Goal: Find specific page/section: Find specific page/section

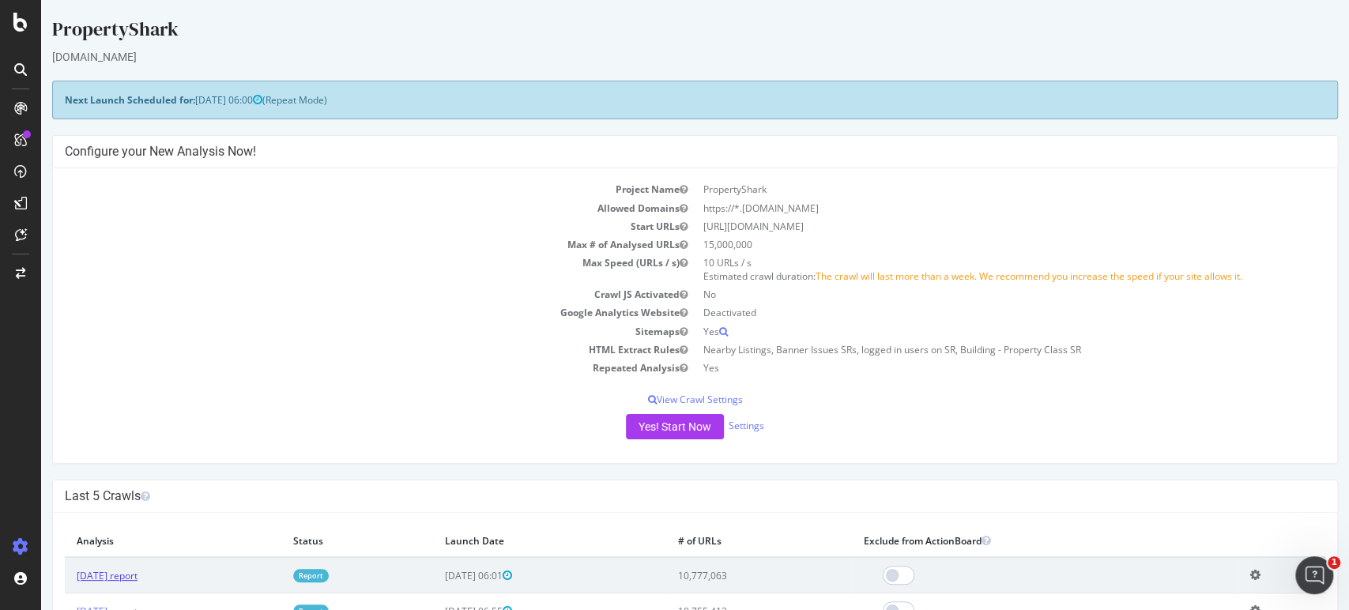
click at [137, 574] on link "[DATE] report" at bounding box center [107, 575] width 61 height 13
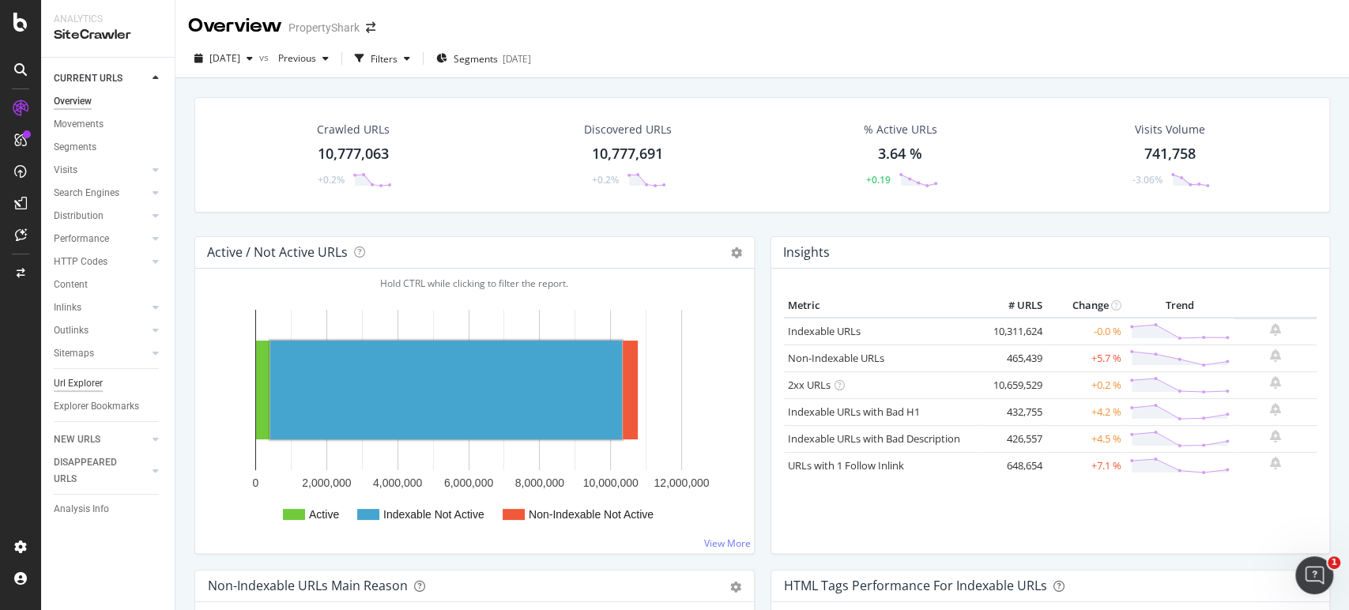
click at [77, 378] on div "Url Explorer" at bounding box center [78, 383] width 49 height 17
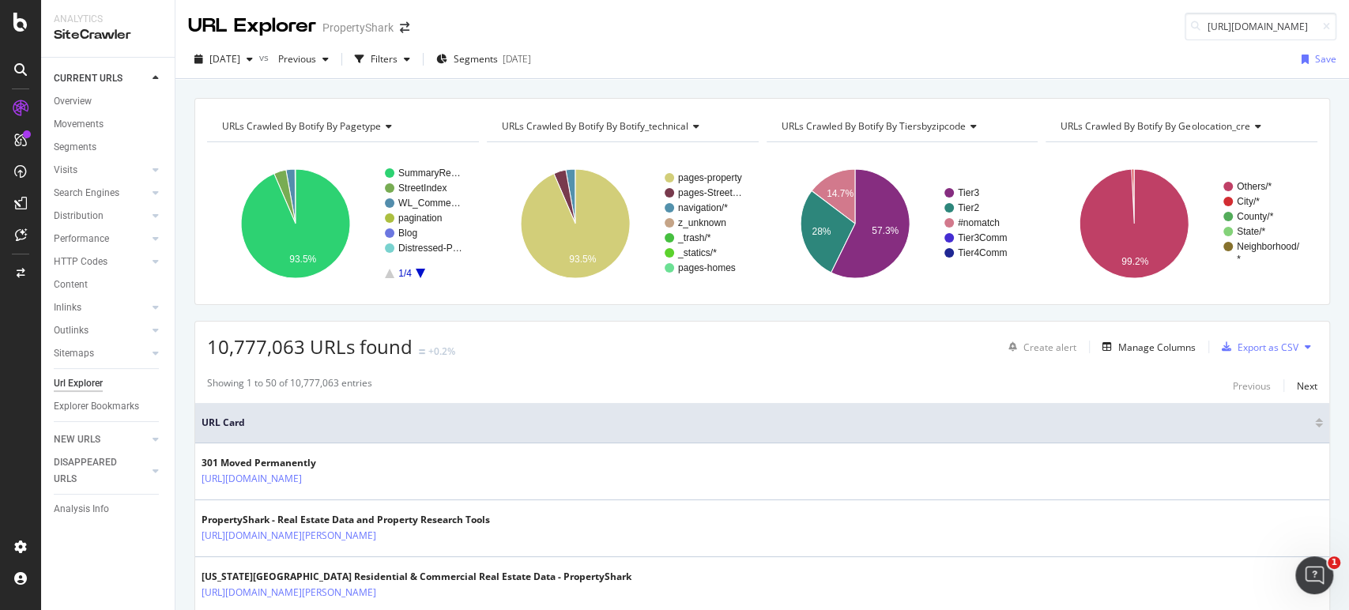
scroll to position [0, 205]
click at [1193, 23] on input "[URL][DOMAIN_NAME]" at bounding box center [1260, 27] width 152 height 28
drag, startPoint x: 1200, startPoint y: 26, endPoint x: 1024, endPoint y: 41, distance: 176.8
click at [1024, 41] on body "Analytics SiteCrawler CURRENT URLS Overview Movements Segments Visits Analysis …" at bounding box center [674, 305] width 1349 height 610
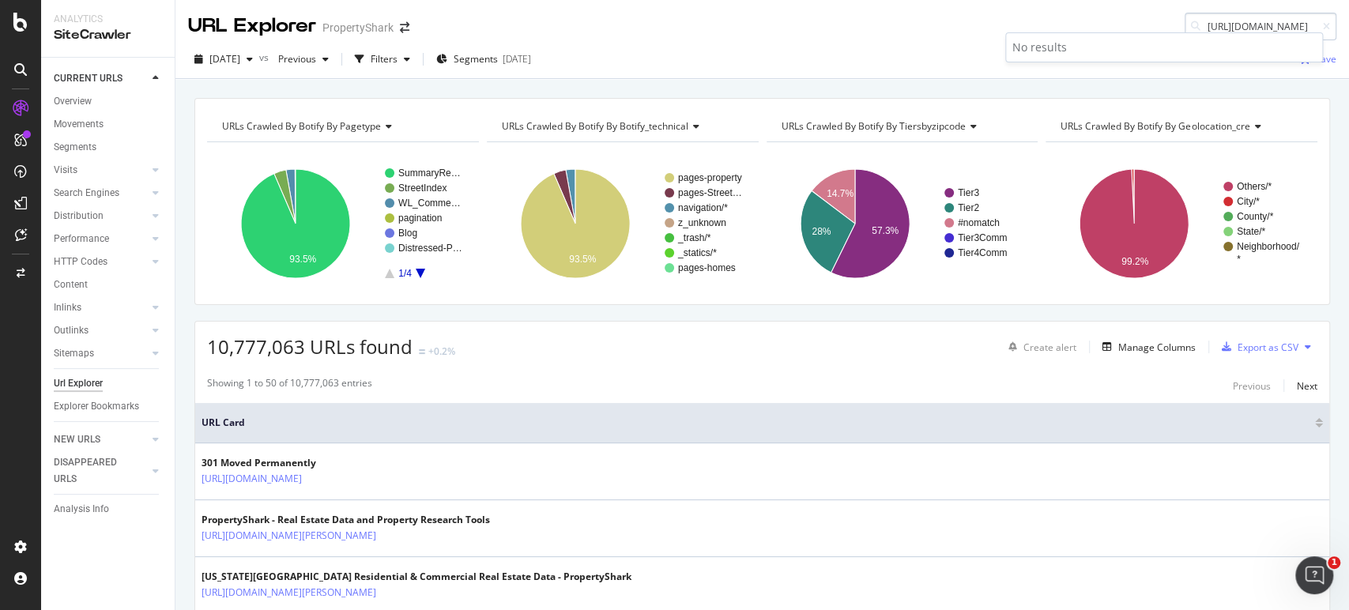
click at [1194, 24] on input "[URL][DOMAIN_NAME]" at bounding box center [1260, 27] width 152 height 28
drag, startPoint x: 1296, startPoint y: 24, endPoint x: 1131, endPoint y: 24, distance: 165.1
click at [1131, 24] on div "URL Explorer PropertyShark [URL][DOMAIN_NAME]" at bounding box center [761, 20] width 1173 height 40
click at [1288, 21] on input "/Real-Estate-Reports/fema-flood-maps/" at bounding box center [1260, 27] width 152 height 28
type input "/Real-Estate-Reports/fema-flood-maps/"
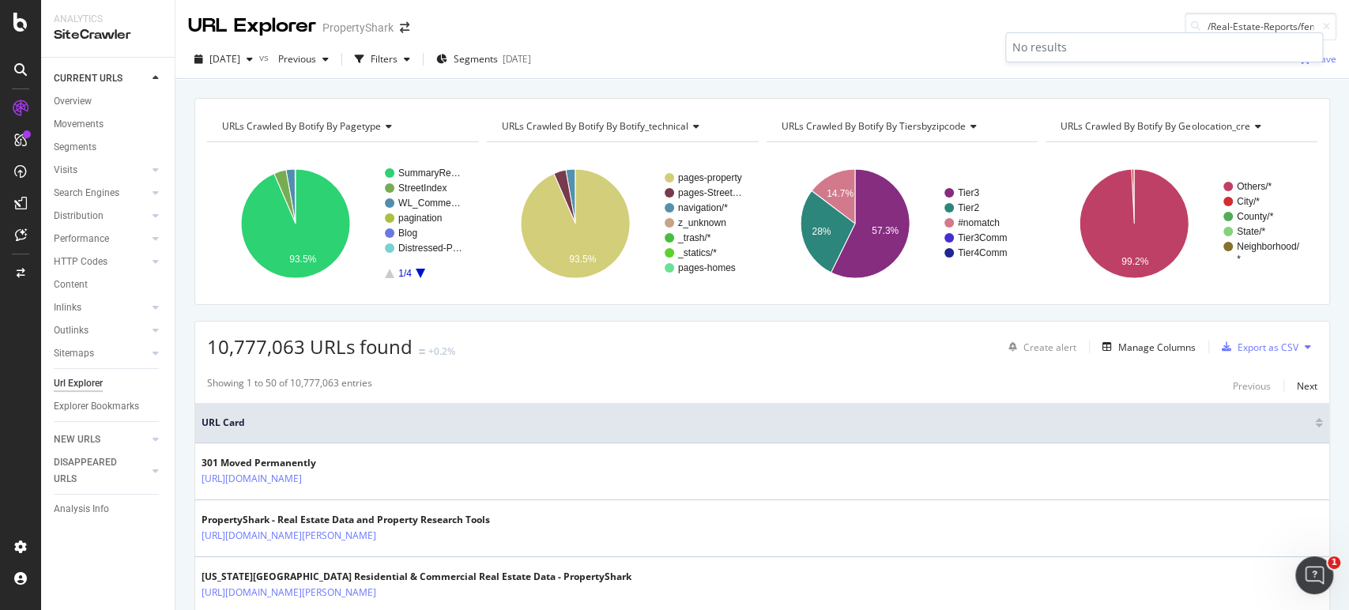
scroll to position [0, 63]
drag, startPoint x: 1199, startPoint y: 25, endPoint x: 1476, endPoint y: 16, distance: 276.7
click at [1348, 16] on html "Analytics SiteCrawler CURRENT URLS Overview Movements Segments Visits Analysis …" at bounding box center [674, 305] width 1349 height 610
click at [1230, 27] on input "/Real-Estate-Reports/fema-flood-maps/" at bounding box center [1260, 27] width 152 height 28
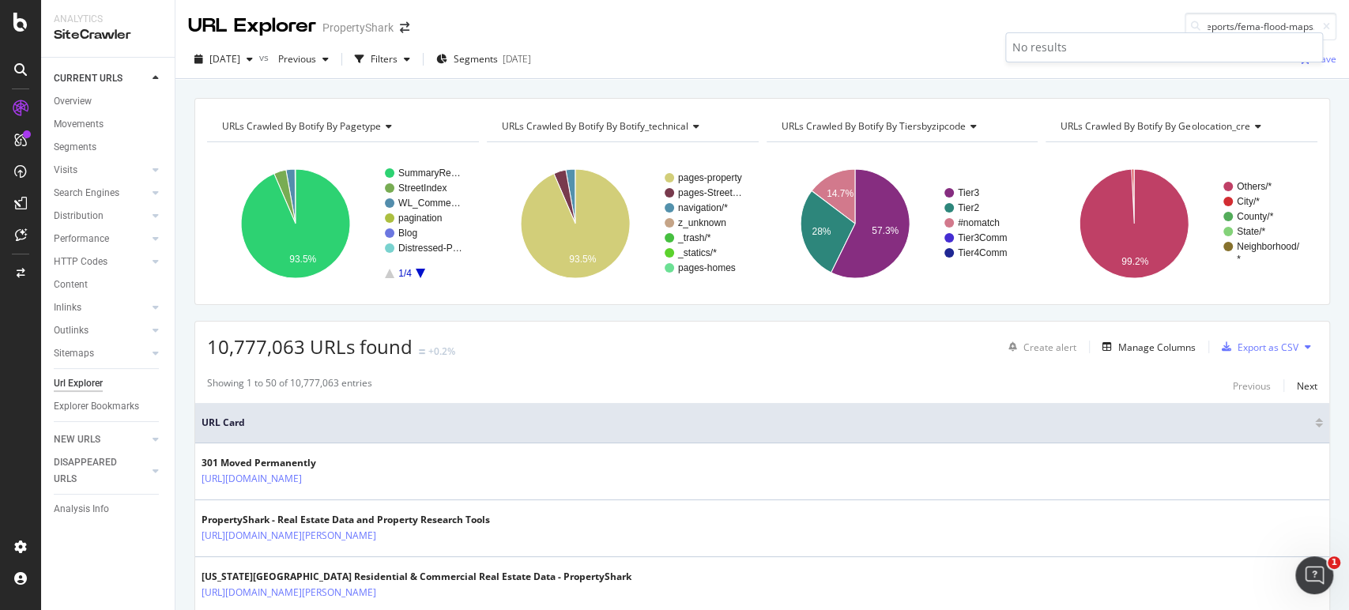
scroll to position [0, 0]
click at [1243, 23] on input "/Real-Estate-Reports/fema-flood-maps/" at bounding box center [1260, 27] width 152 height 28
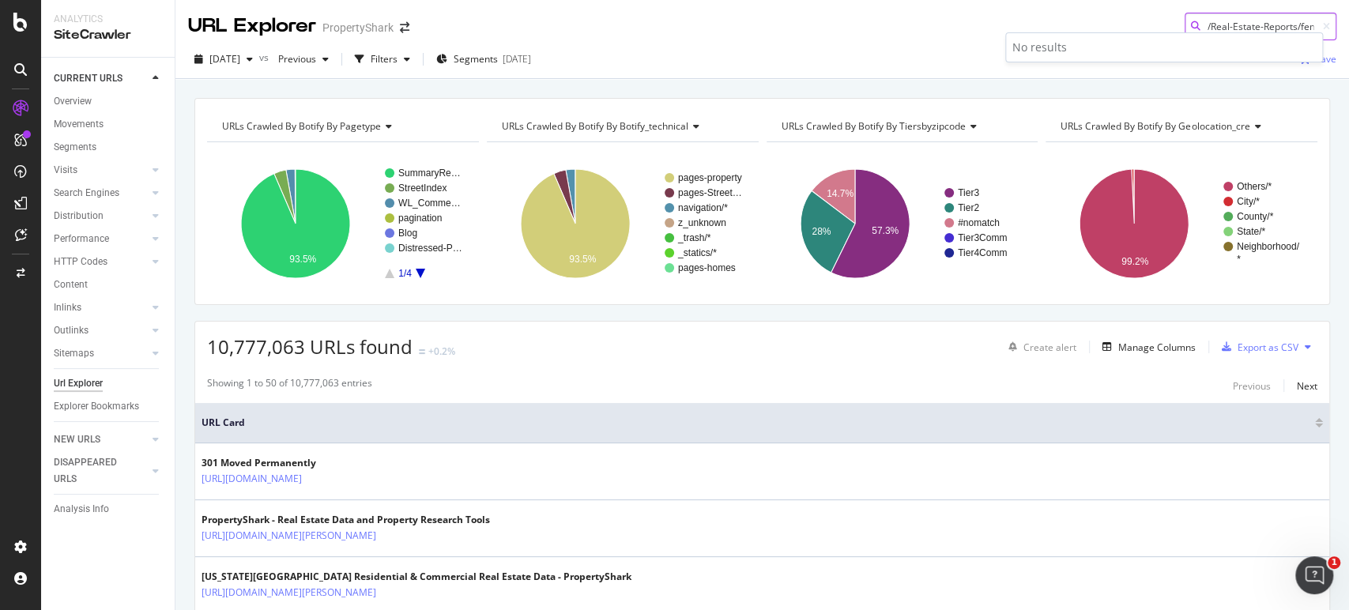
click at [1243, 23] on input "/Real-Estate-Reports/fema-flood-maps/" at bounding box center [1260, 27] width 152 height 28
click at [1176, 90] on div "URLs Crawled By Botify By pagetype Chart (by Value) Table Expand Export as CSV …" at bounding box center [761, 98] width 1173 height 38
